Goal: Participate in discussion

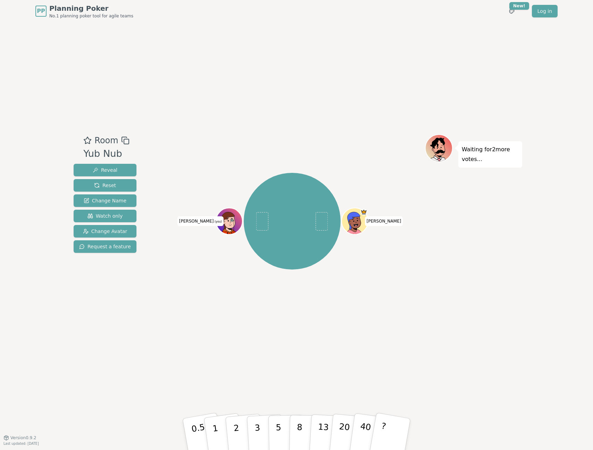
click at [288, 349] on div "Room Yub Nub Reveal Reset Change Name Watch only Change Avatar Request a featur…" at bounding box center [297, 229] width 452 height 415
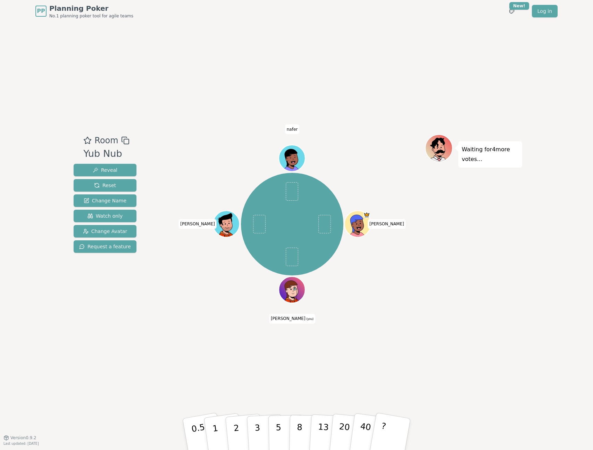
click at [217, 301] on div "[PERSON_NAME] (you) [PERSON_NAME]" at bounding box center [292, 229] width 266 height 191
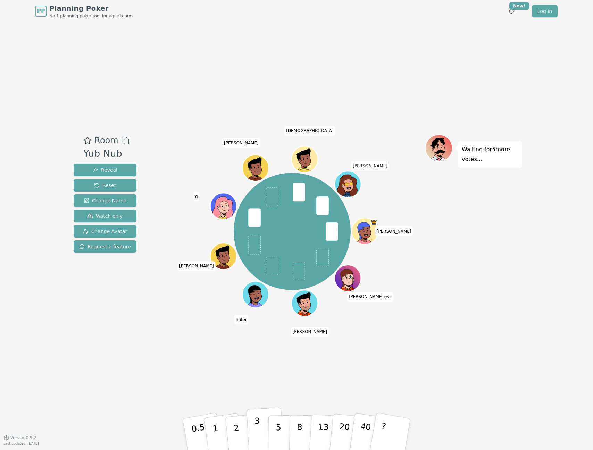
click at [253, 427] on button "3" at bounding box center [266, 434] width 38 height 54
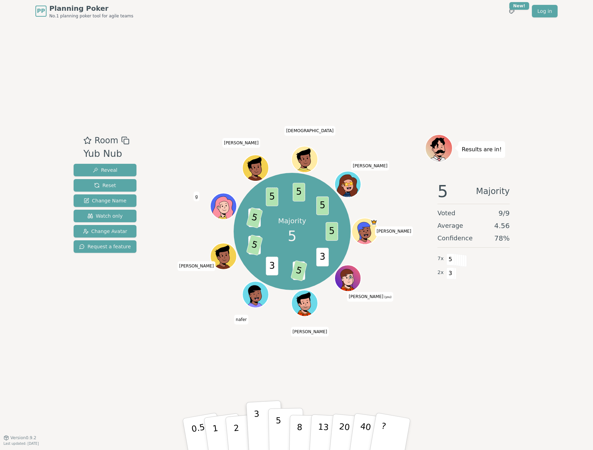
click at [272, 429] on button "5" at bounding box center [287, 434] width 36 height 53
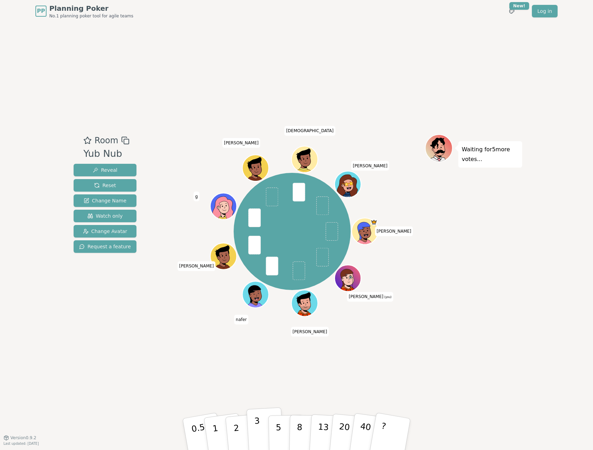
click at [261, 421] on button "3" at bounding box center [266, 434] width 38 height 54
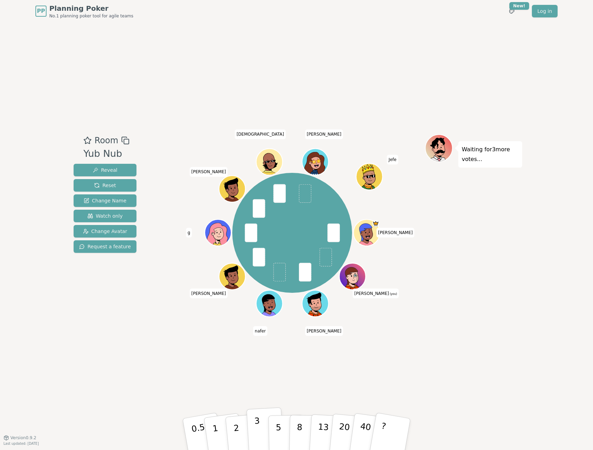
click at [255, 426] on p "3" at bounding box center [258, 435] width 8 height 38
click at [388, 342] on div "Room Yub Nub Reveal Reset Change Name Watch only Change Avatar Request a featur…" at bounding box center [297, 229] width 452 height 415
click at [414, 202] on div "[PERSON_NAME] (you) [PERSON_NAME] [PERSON_NAME] g [PERSON_NAME] [PERSON_NAME] […" at bounding box center [292, 233] width 266 height 172
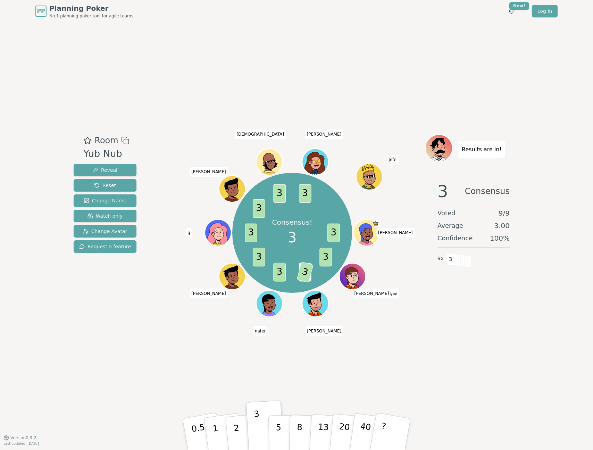
click at [233, 367] on div "Room Yub Nub Reveal Reset Change Name Watch only Change Avatar Request a featur…" at bounding box center [297, 229] width 452 height 415
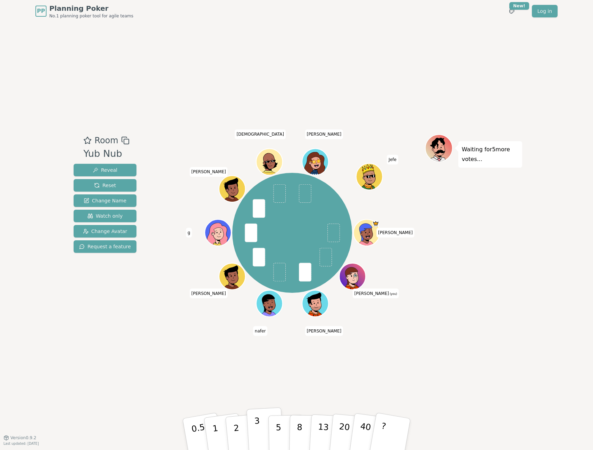
click at [261, 432] on button "3" at bounding box center [266, 434] width 38 height 54
click at [244, 425] on button "2" at bounding box center [245, 433] width 40 height 55
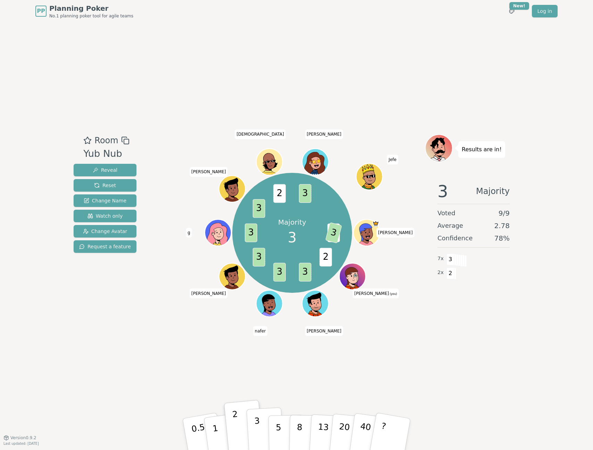
click at [260, 420] on button "3" at bounding box center [266, 434] width 38 height 54
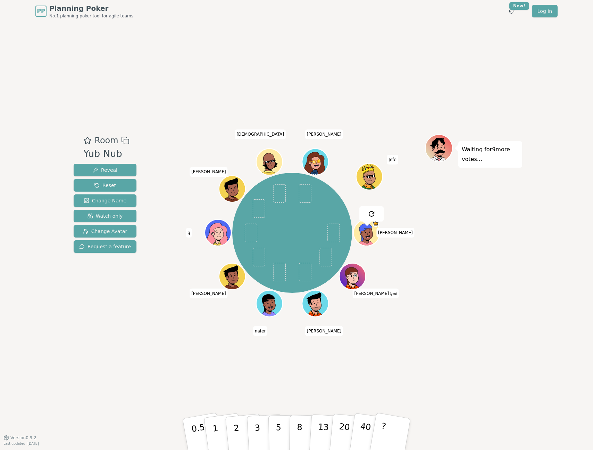
click at [239, 429] on button "2" at bounding box center [245, 440] width 40 height 55
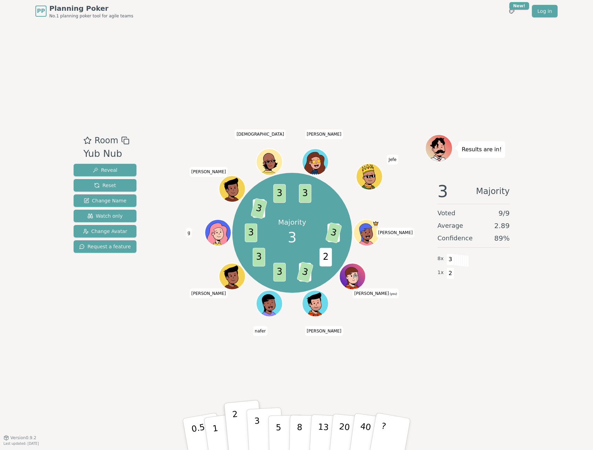
click at [253, 426] on button "3" at bounding box center [266, 434] width 38 height 54
